Goal: Check status

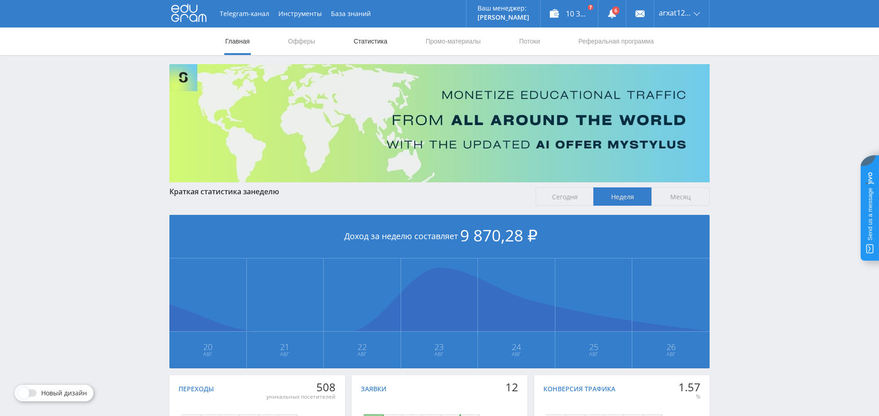
click at [375, 42] on link "Статистика" at bounding box center [371, 40] width 36 height 27
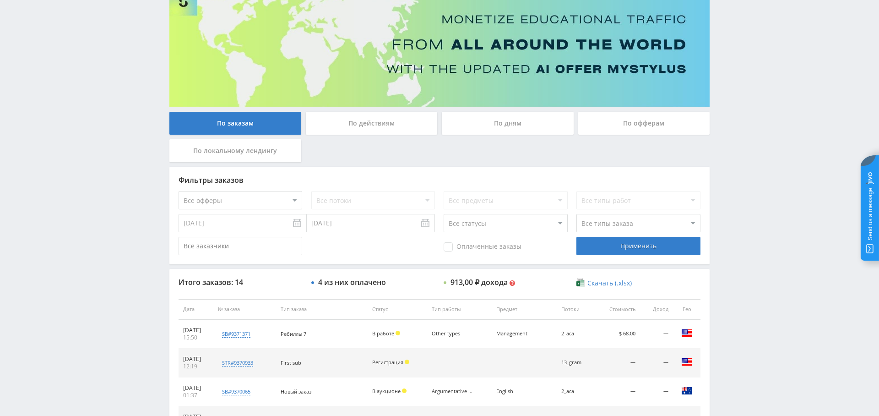
scroll to position [75, 0]
click at [454, 247] on span "Оплаченные заказы" at bounding box center [483, 247] width 78 height 9
click at [0, 0] on input "Оплаченные заказы" at bounding box center [0, 0] width 0 height 0
click at [644, 245] on div "Применить" at bounding box center [638, 246] width 124 height 18
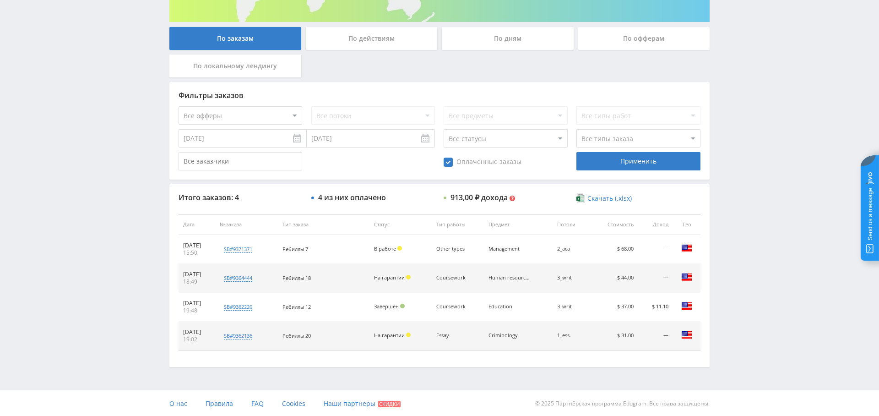
scroll to position [0, 0]
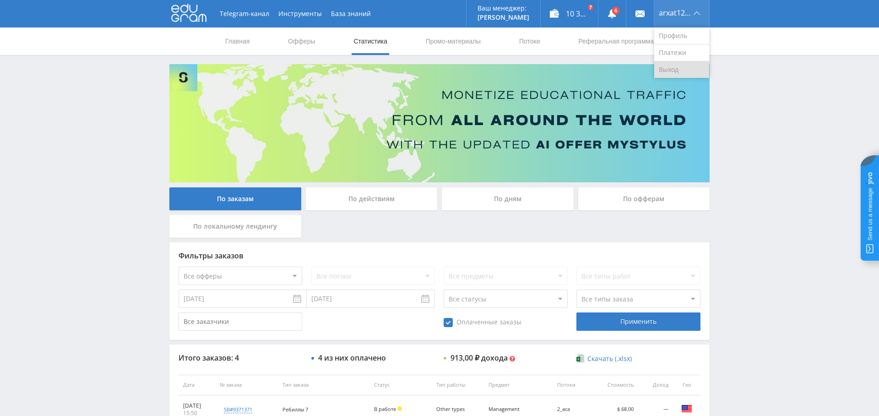
click at [677, 63] on link "Выход" at bounding box center [681, 69] width 55 height 16
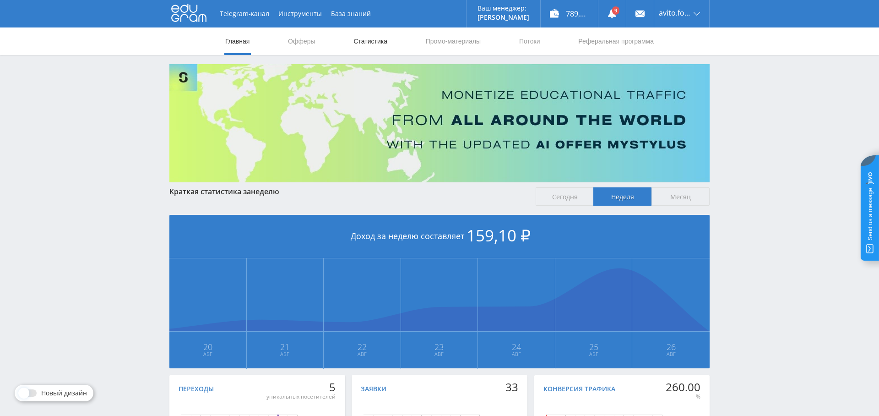
click at [377, 44] on link "Статистика" at bounding box center [371, 40] width 36 height 27
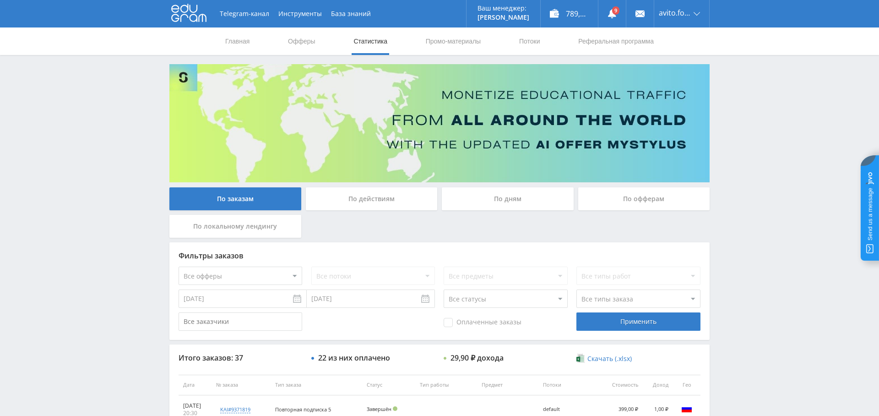
click at [503, 199] on div "По дням" at bounding box center [508, 198] width 132 height 23
click at [0, 0] on input "По дням" at bounding box center [0, 0] width 0 height 0
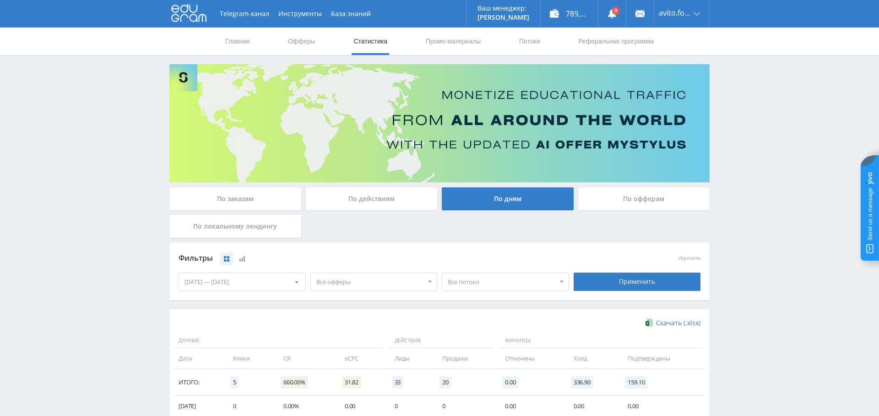
drag, startPoint x: 341, startPoint y: 279, endPoint x: 336, endPoint y: 279, distance: 4.6
click at [340, 279] on span "Все офферы" at bounding box center [369, 281] width 107 height 17
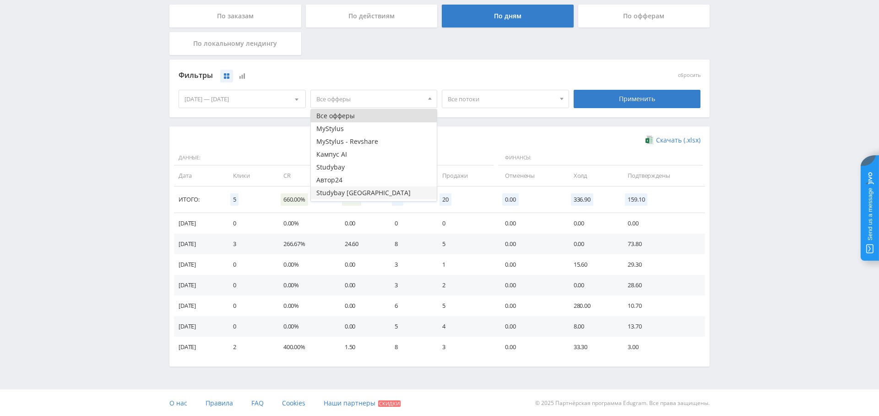
scroll to position [11, 0]
click at [363, 193] on button "Study AI (RevShare)" at bounding box center [374, 194] width 126 height 13
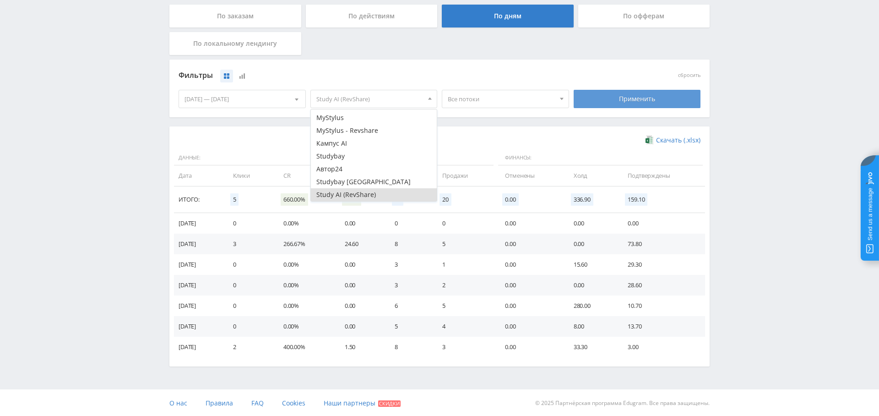
click at [651, 96] on div "Применить" at bounding box center [637, 99] width 127 height 18
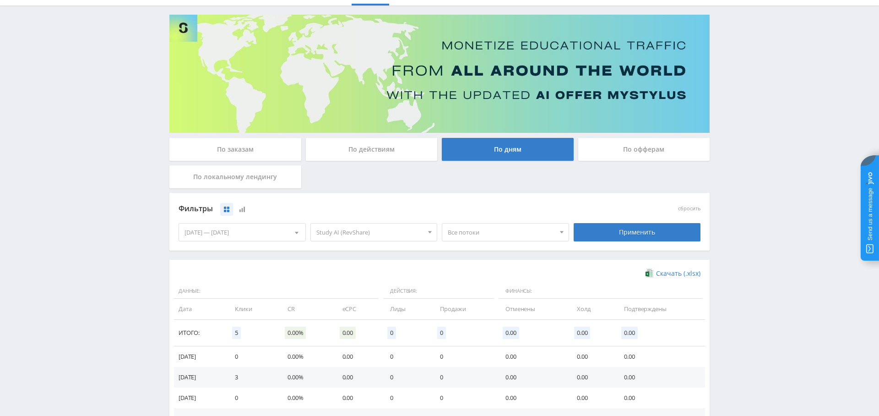
scroll to position [0, 0]
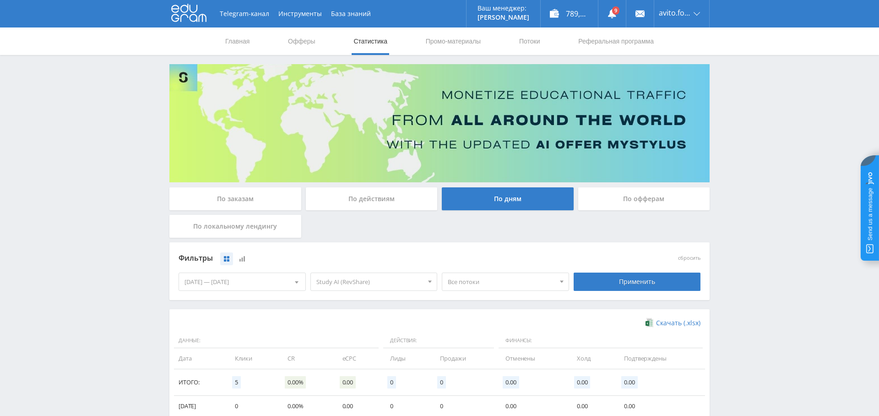
click at [486, 283] on span "Все потоки" at bounding box center [501, 281] width 107 height 17
click at [511, 311] on button "Формула трафика контекст" at bounding box center [505, 311] width 126 height 13
click at [543, 241] on div "По заказам По действиям По дням По офферам По локальному лендингу" at bounding box center [439, 214] width 545 height 55
drag, startPoint x: 633, startPoint y: 293, endPoint x: 632, endPoint y: 285, distance: 7.8
click at [633, 293] on div "Применить" at bounding box center [637, 282] width 132 height 26
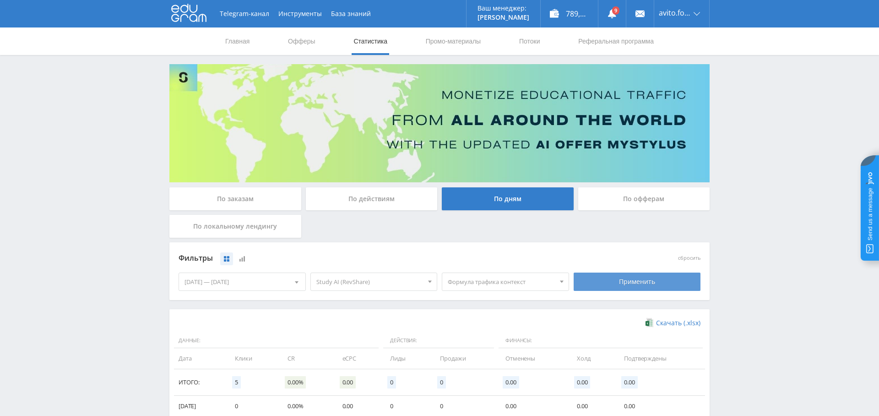
click at [632, 278] on div "Применить" at bounding box center [637, 281] width 127 height 18
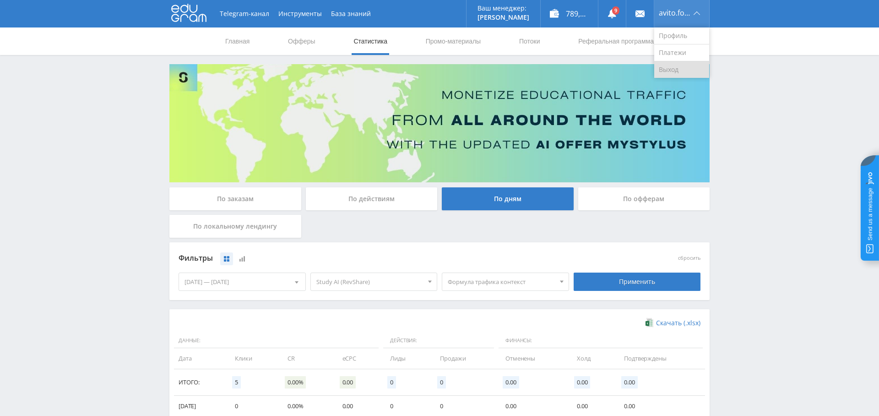
click at [671, 66] on link "Выход" at bounding box center [681, 69] width 55 height 16
